Goal: Information Seeking & Learning: Check status

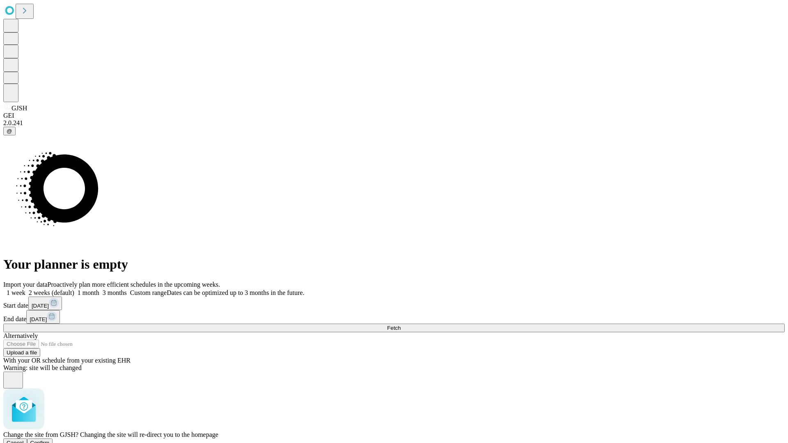
click at [50, 440] on span "Confirm" at bounding box center [39, 443] width 19 height 6
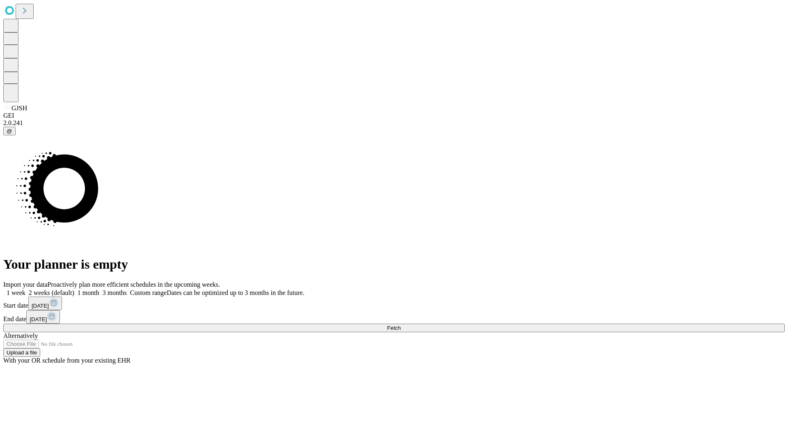
click at [99, 289] on label "1 month" at bounding box center [86, 292] width 25 height 7
click at [400, 325] on span "Fetch" at bounding box center [394, 328] width 14 height 6
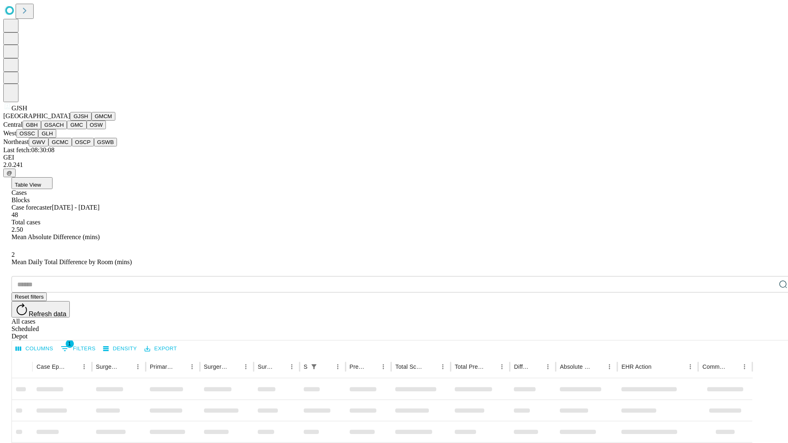
click at [91, 121] on button "GMCM" at bounding box center [103, 116] width 24 height 9
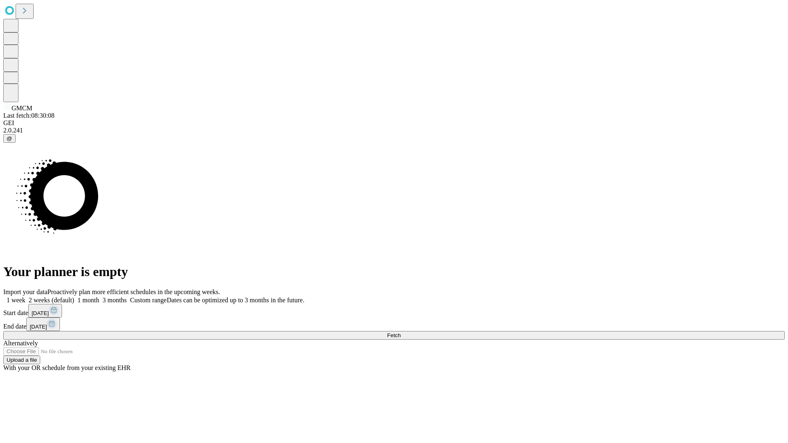
click at [99, 297] on label "1 month" at bounding box center [86, 300] width 25 height 7
click at [400, 332] on span "Fetch" at bounding box center [394, 335] width 14 height 6
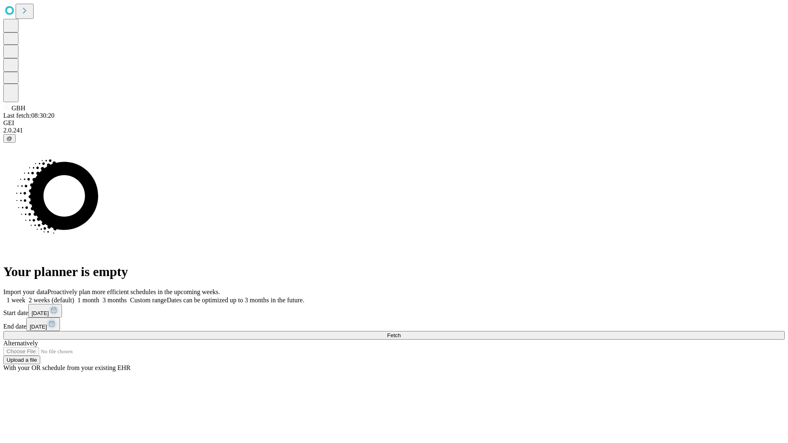
click at [99, 297] on label "1 month" at bounding box center [86, 300] width 25 height 7
click at [400, 332] on span "Fetch" at bounding box center [394, 335] width 14 height 6
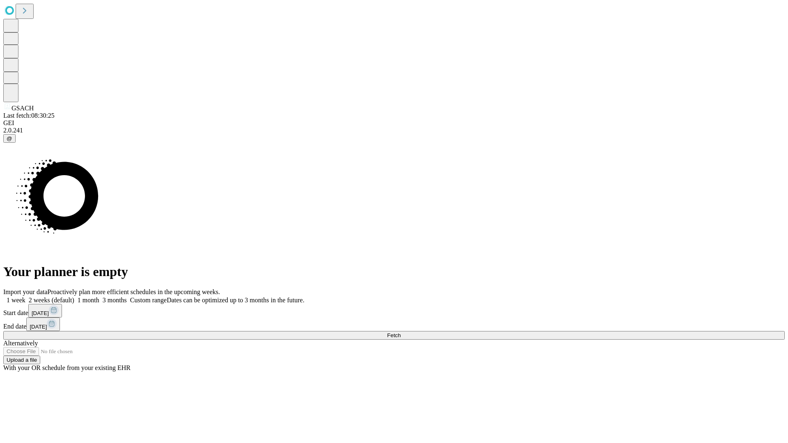
click at [99, 297] on label "1 month" at bounding box center [86, 300] width 25 height 7
click at [400, 332] on span "Fetch" at bounding box center [394, 335] width 14 height 6
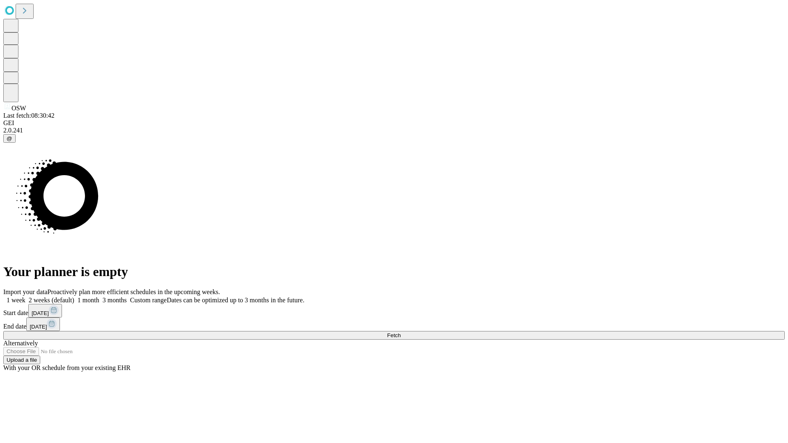
click at [99, 297] on label "1 month" at bounding box center [86, 300] width 25 height 7
click at [400, 332] on span "Fetch" at bounding box center [394, 335] width 14 height 6
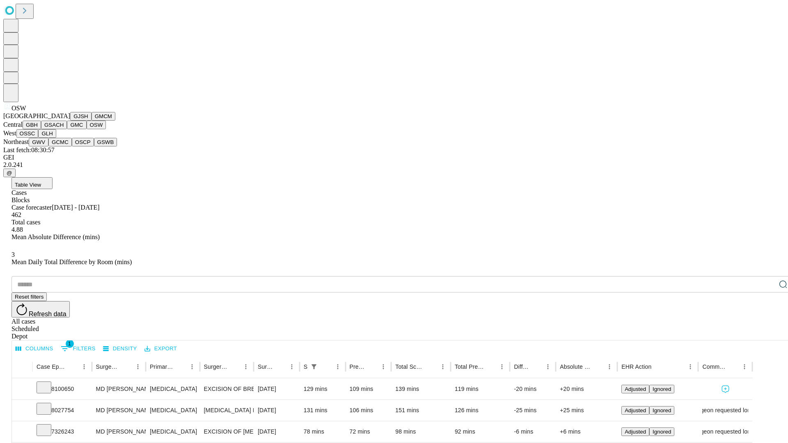
click at [39, 138] on button "OSSC" at bounding box center [27, 133] width 22 height 9
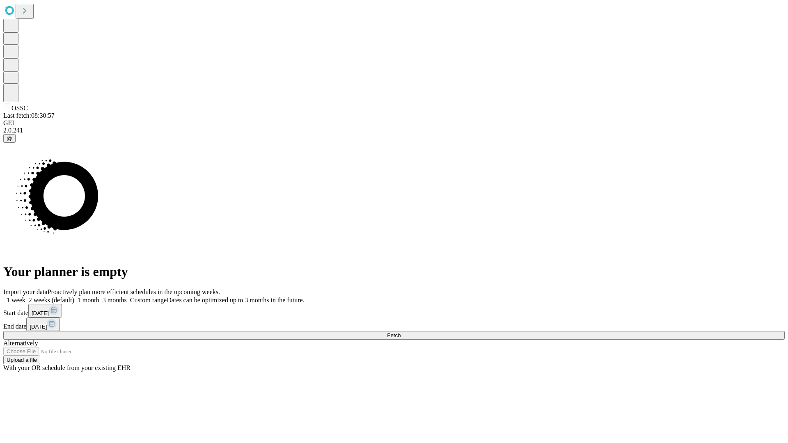
click at [400, 332] on span "Fetch" at bounding box center [394, 335] width 14 height 6
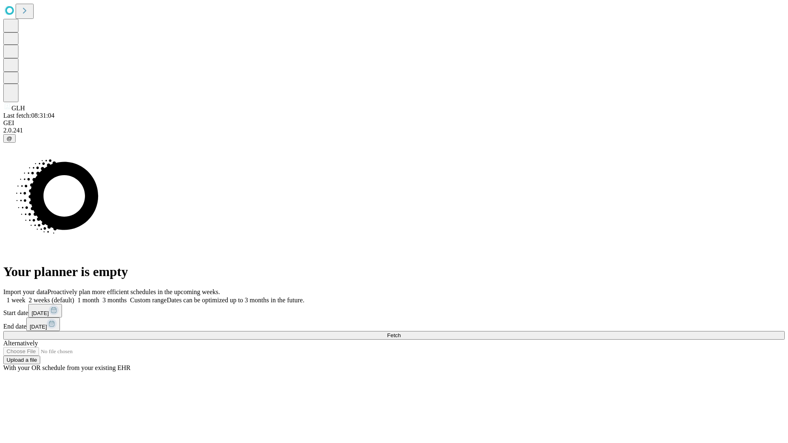
click at [99, 297] on label "1 month" at bounding box center [86, 300] width 25 height 7
click at [400, 332] on span "Fetch" at bounding box center [394, 335] width 14 height 6
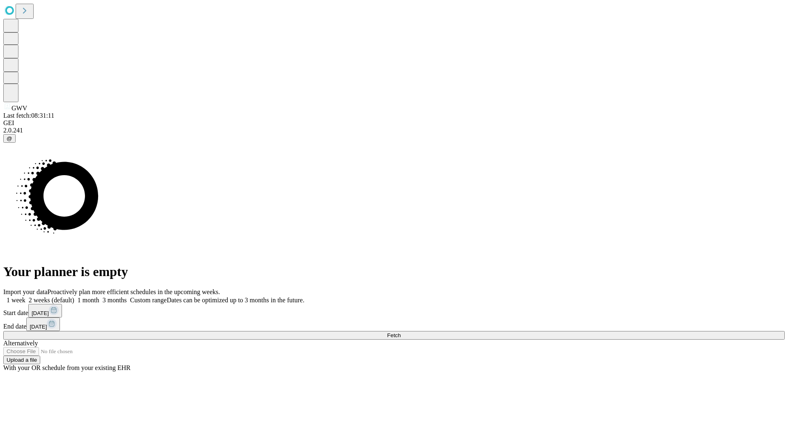
click at [400, 332] on span "Fetch" at bounding box center [394, 335] width 14 height 6
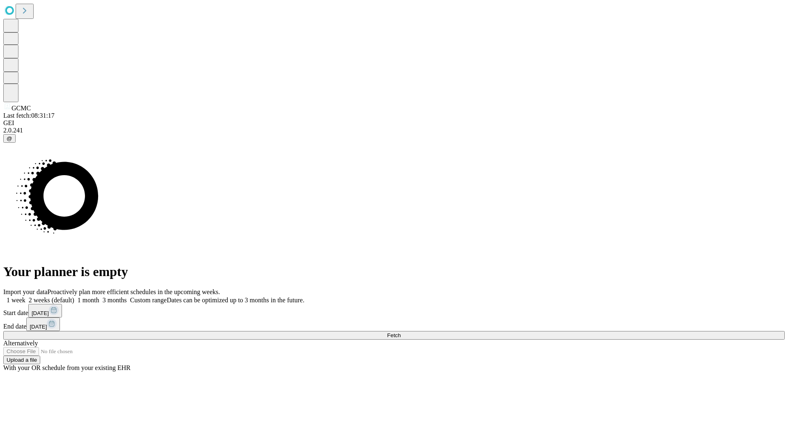
click at [99, 297] on label "1 month" at bounding box center [86, 300] width 25 height 7
click at [400, 332] on span "Fetch" at bounding box center [394, 335] width 14 height 6
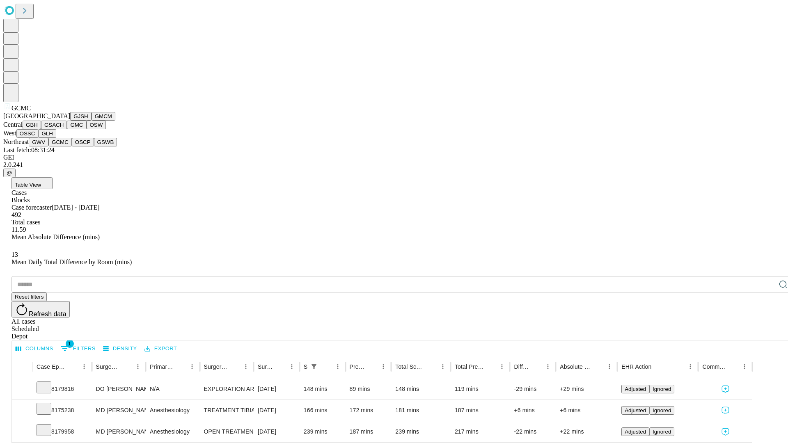
click at [72, 146] on button "OSCP" at bounding box center [83, 142] width 22 height 9
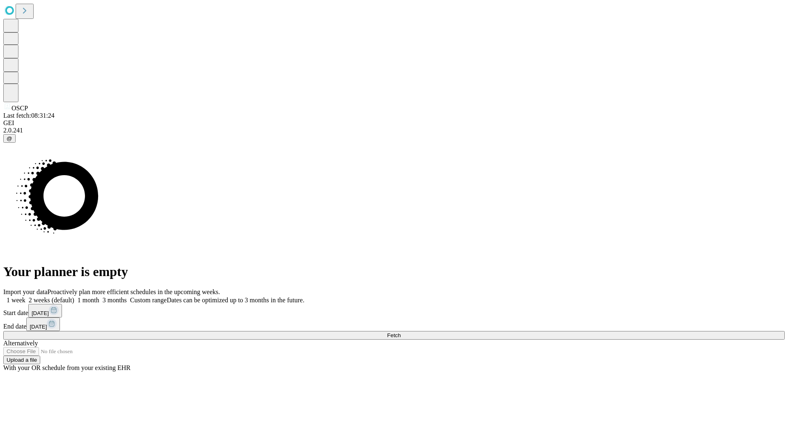
click at [99, 297] on label "1 month" at bounding box center [86, 300] width 25 height 7
click at [400, 332] on span "Fetch" at bounding box center [394, 335] width 14 height 6
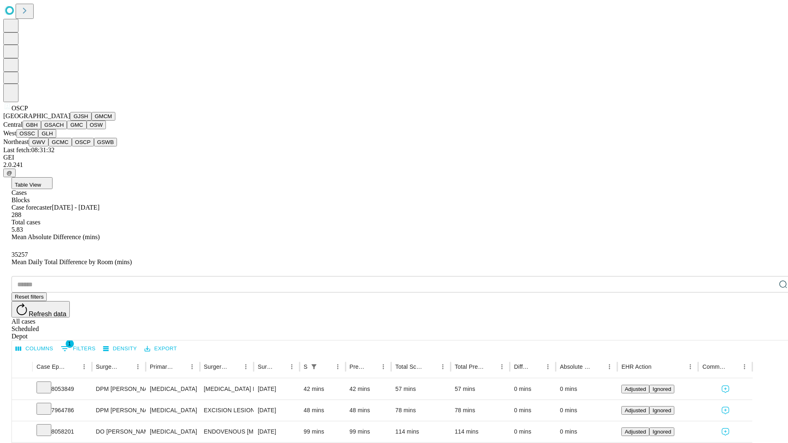
click at [94, 146] on button "GSWB" at bounding box center [105, 142] width 23 height 9
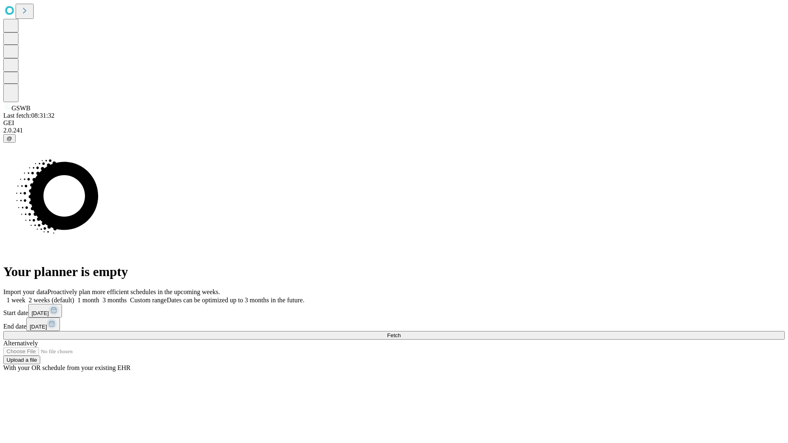
click at [99, 297] on label "1 month" at bounding box center [86, 300] width 25 height 7
click at [400, 332] on span "Fetch" at bounding box center [394, 335] width 14 height 6
